Goal: Answer question/provide support: Share knowledge or assist other users

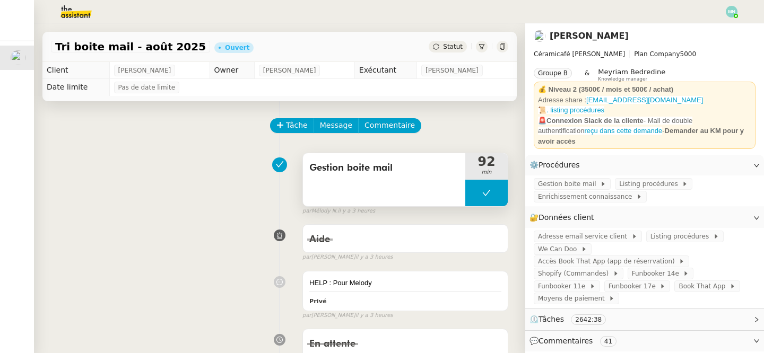
click at [476, 192] on button at bounding box center [486, 193] width 42 height 27
click at [476, 192] on icon at bounding box center [476, 193] width 4 height 6
click at [476, 189] on div at bounding box center [486, 193] width 42 height 27
click at [497, 189] on icon at bounding box center [497, 193] width 8 height 8
click at [728, 15] on img at bounding box center [732, 12] width 12 height 12
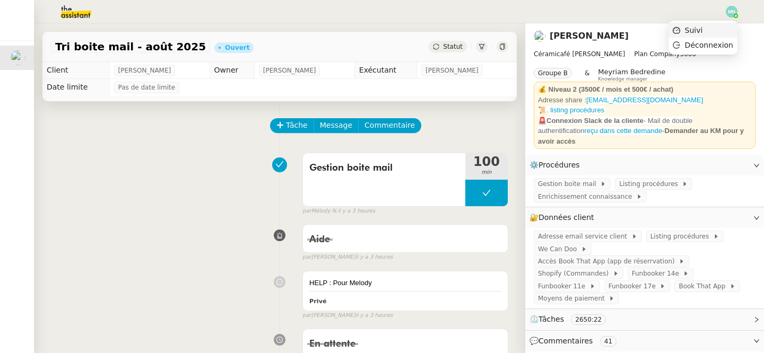
click at [720, 27] on li "Suivi" at bounding box center [702, 30] width 69 height 15
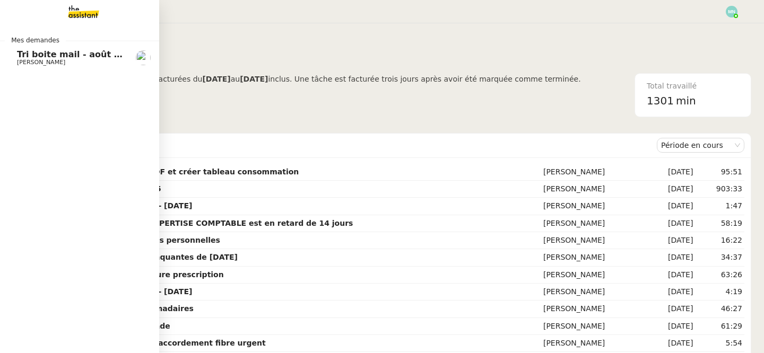
click at [46, 50] on span "Tri boite mail - août 2025" at bounding box center [77, 54] width 120 height 10
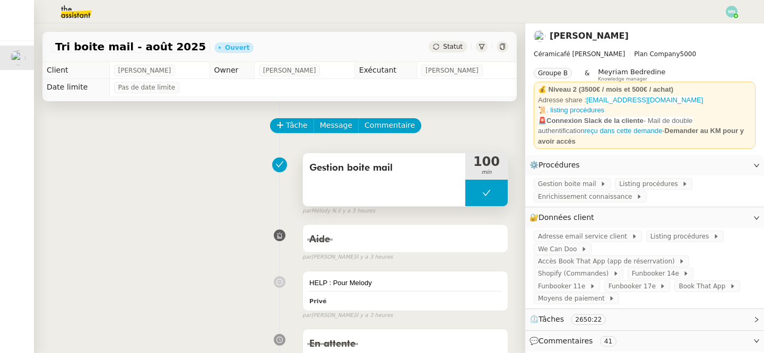
click at [471, 186] on button at bounding box center [486, 193] width 42 height 27
click at [473, 187] on div at bounding box center [475, 193] width 21 height 27
click at [476, 190] on div at bounding box center [486, 193] width 42 height 27
click at [500, 189] on icon at bounding box center [497, 193] width 8 height 8
click at [473, 187] on button at bounding box center [486, 193] width 42 height 27
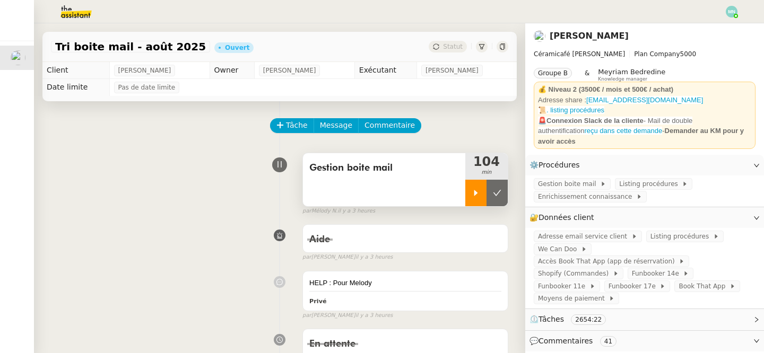
click at [474, 193] on icon at bounding box center [476, 193] width 4 height 6
click at [473, 186] on div at bounding box center [486, 193] width 42 height 27
click at [500, 202] on button at bounding box center [496, 193] width 21 height 27
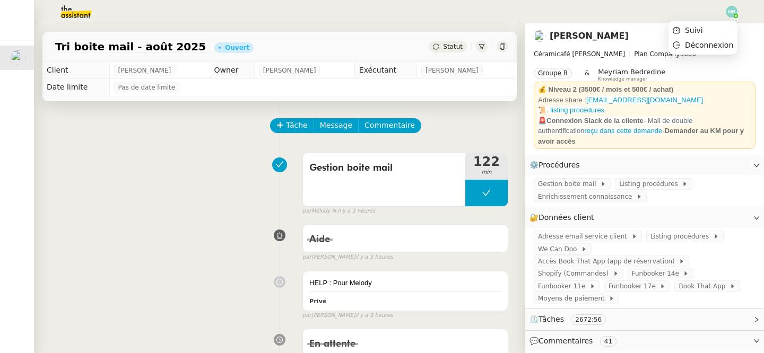
click at [727, 12] on img at bounding box center [732, 12] width 12 height 12
click at [710, 27] on li "Suivi" at bounding box center [702, 30] width 69 height 15
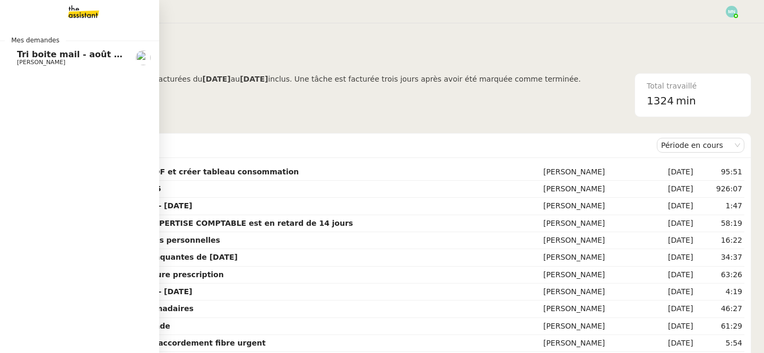
click at [26, 58] on span "Tri boite mail - août 2025" at bounding box center [77, 54] width 120 height 10
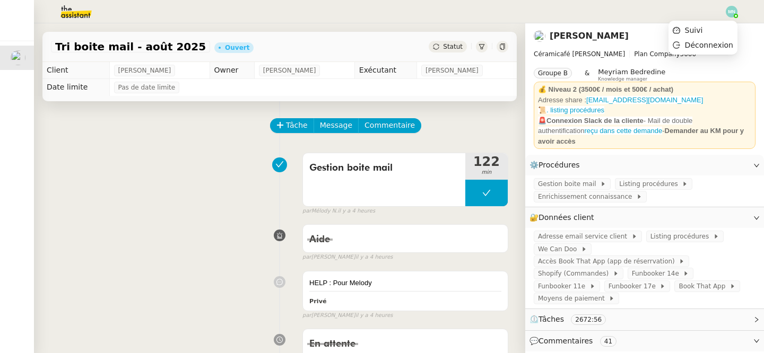
click at [730, 13] on img at bounding box center [732, 12] width 12 height 12
click at [718, 30] on li "Suivi" at bounding box center [702, 30] width 69 height 15
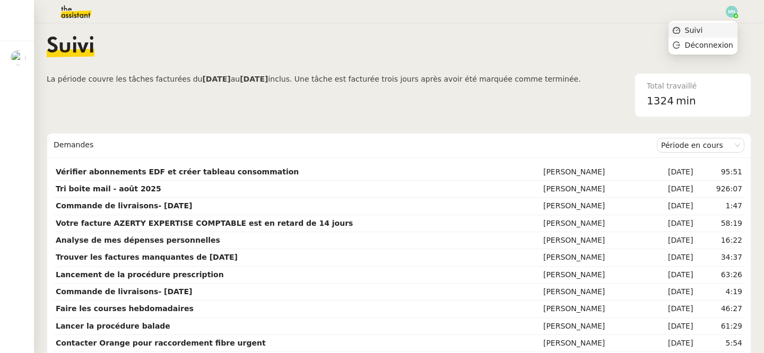
click at [703, 28] on span "Suivi" at bounding box center [694, 30] width 18 height 8
click at [734, 12] on img at bounding box center [732, 12] width 12 height 12
click at [716, 30] on li "Suivi" at bounding box center [702, 30] width 69 height 15
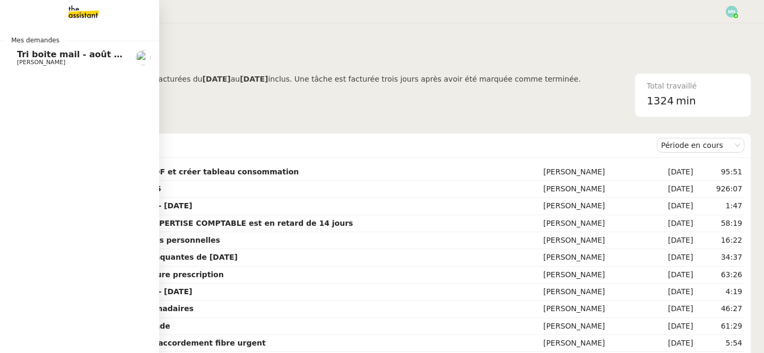
click at [20, 64] on span "[PERSON_NAME]" at bounding box center [41, 62] width 48 height 7
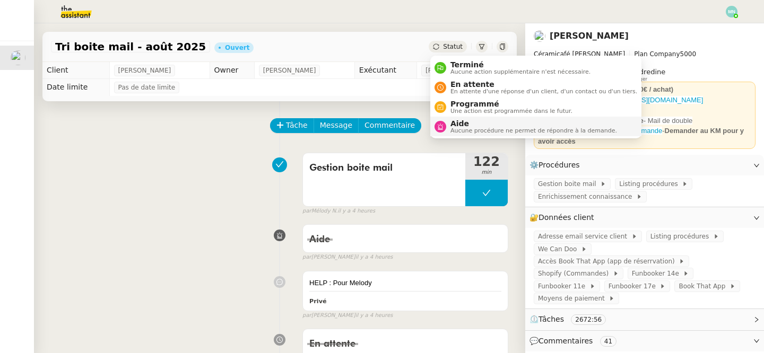
click at [474, 130] on span "Aucune procédure ne permet de répondre à la demande." at bounding box center [533, 131] width 167 height 6
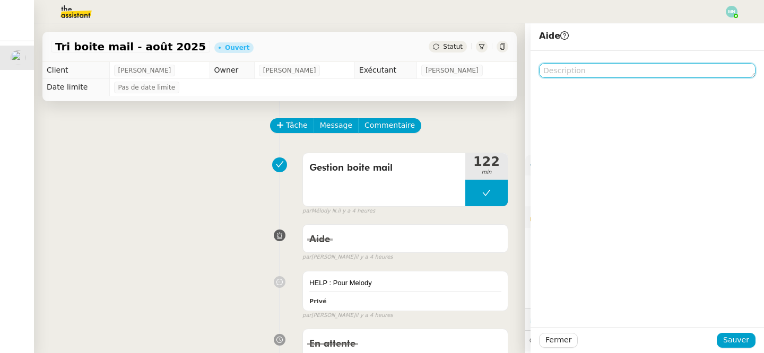
click at [557, 74] on textarea at bounding box center [647, 70] width 216 height 15
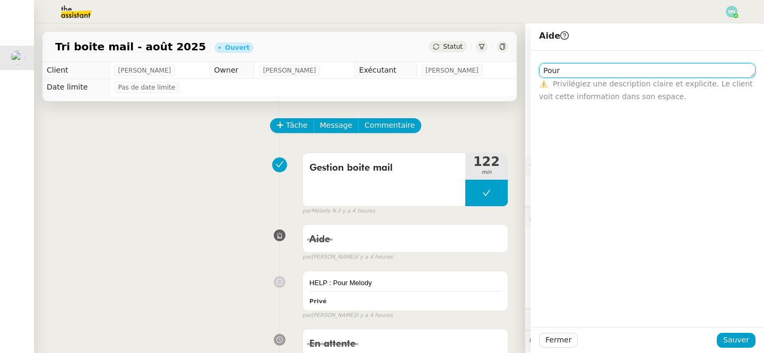
paste textarea "Coralie"
type textarea "Pour Coralie svp"
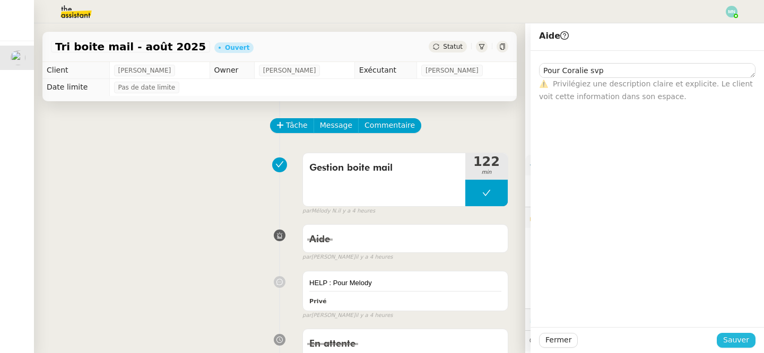
click at [737, 340] on span "Sauver" at bounding box center [736, 340] width 26 height 12
